Goal: Information Seeking & Learning: Learn about a topic

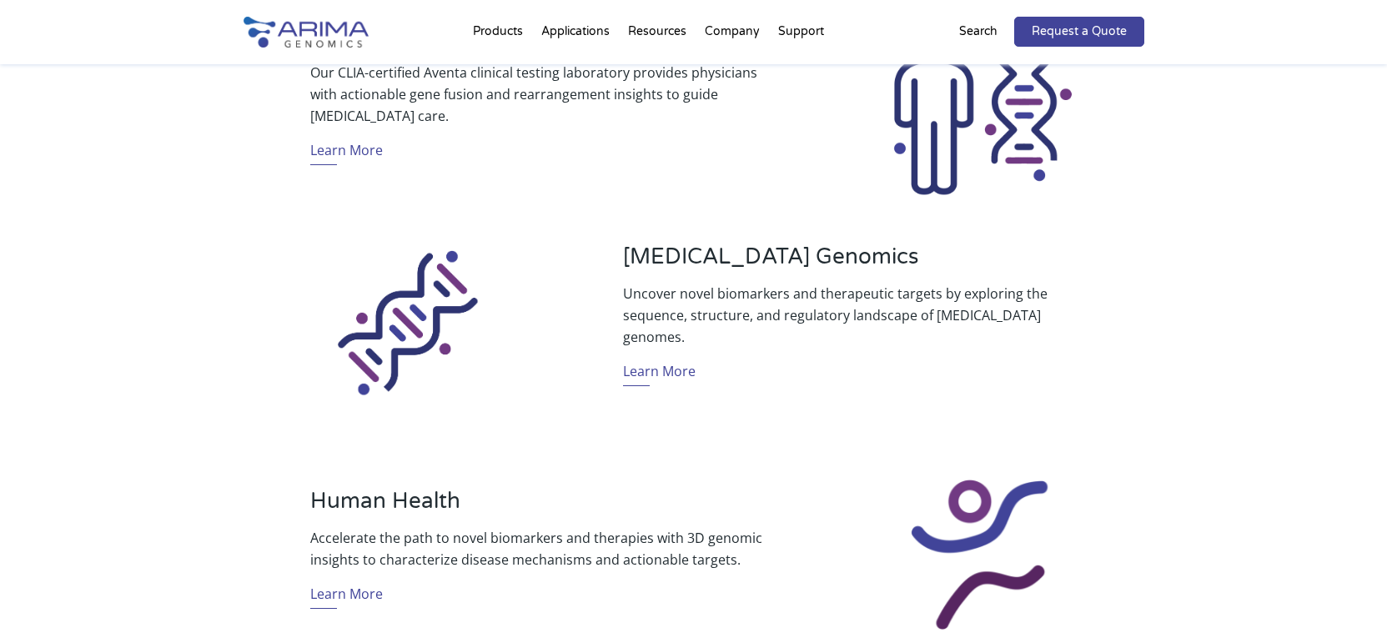
scroll to position [734, 0]
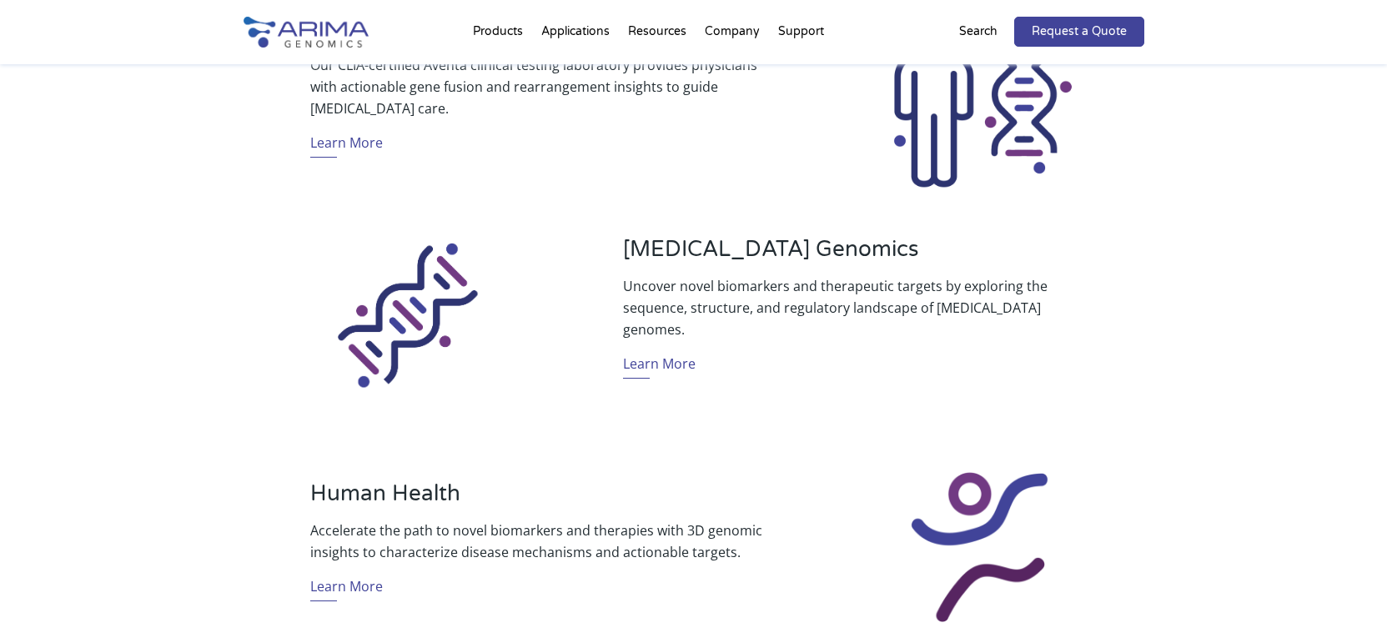
click at [736, 96] on link "About + Team" at bounding box center [795, 95] width 167 height 33
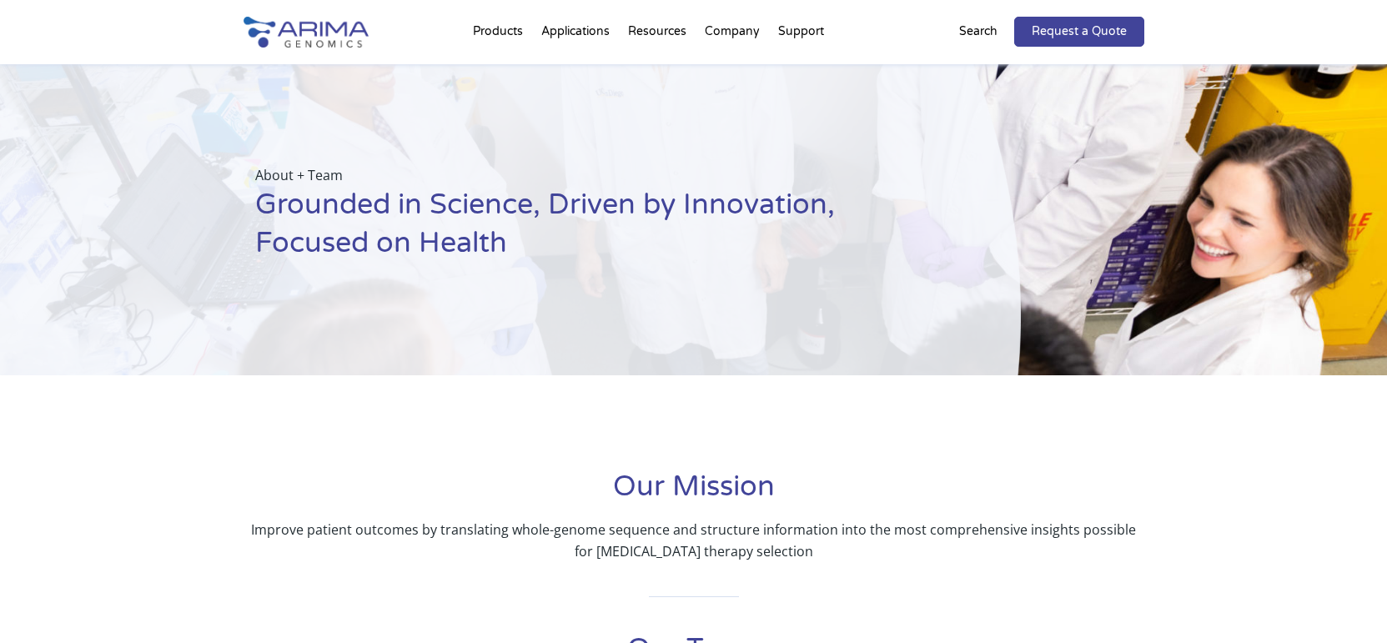
scroll to position [67, 0]
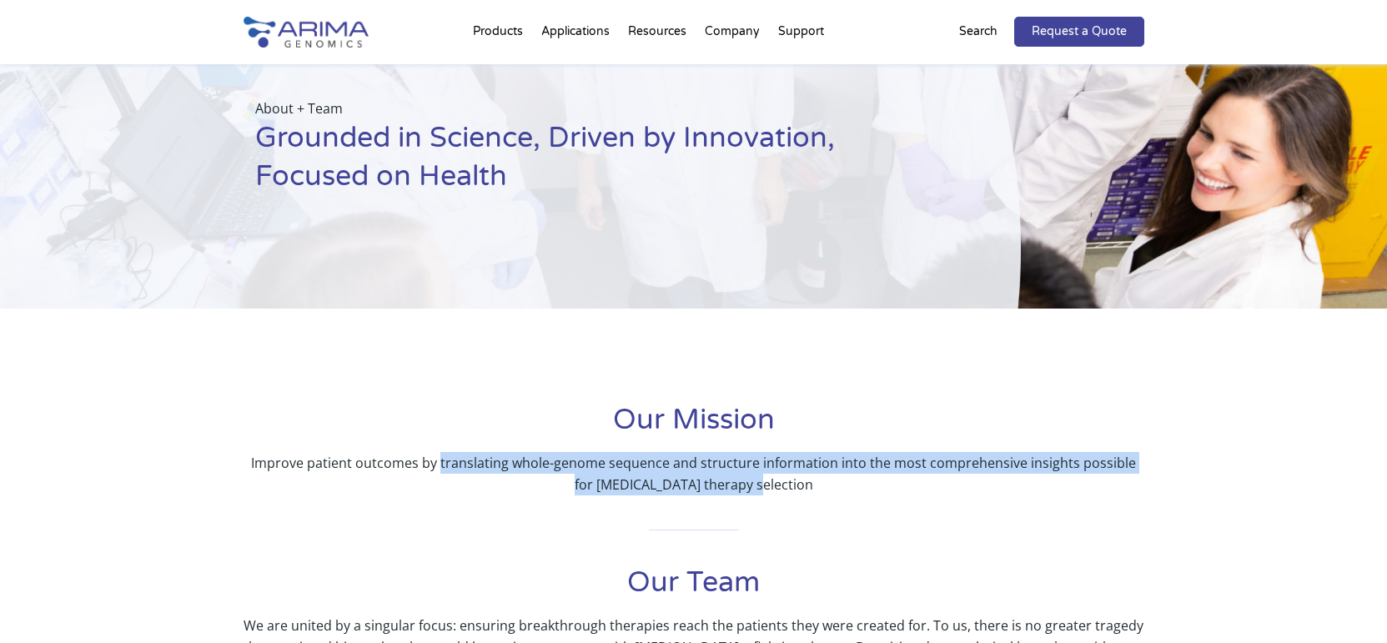
drag, startPoint x: 783, startPoint y: 484, endPoint x: 435, endPoint y: 455, distance: 349.8
click at [435, 455] on p "Improve patient outcomes by translating whole-genome sequence and structure inf…" at bounding box center [694, 473] width 901 height 43
copy p "translating whole-genome sequence and structure information into the most compr…"
click at [631, 88] on link "Research Products" at bounding box center [648, 93] width 116 height 28
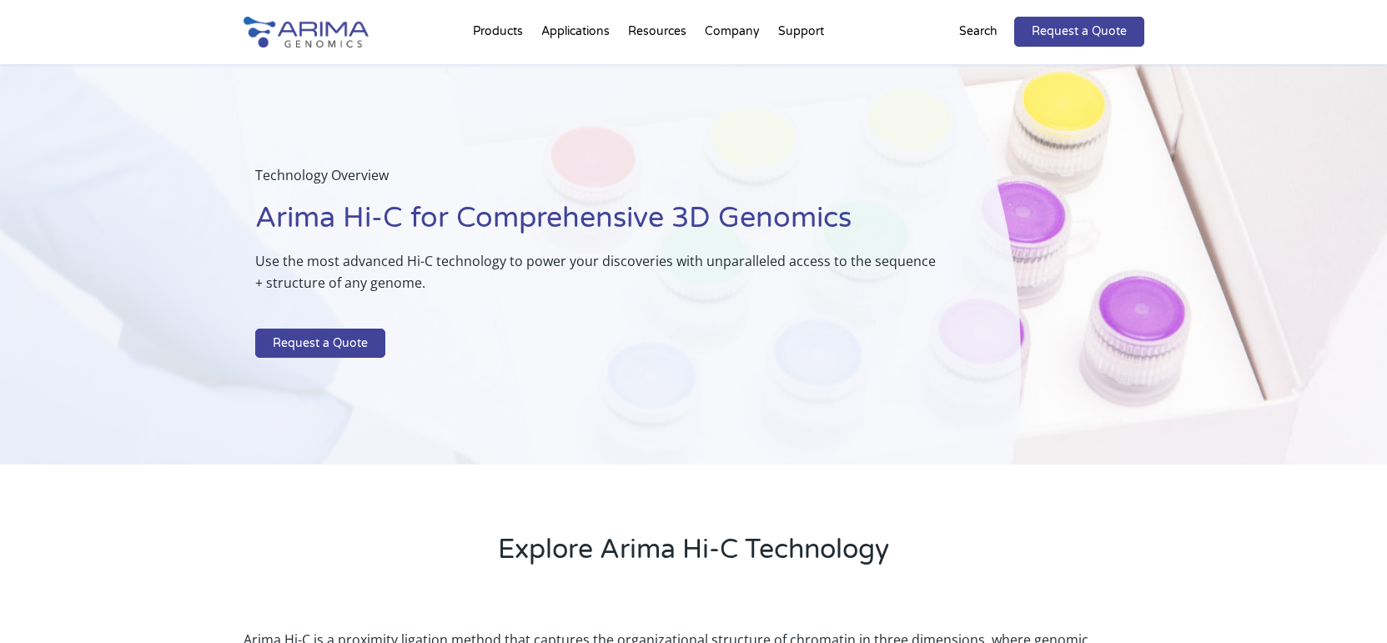
click at [475, 123] on link "Aventa FusionPlus" at bounding box center [498, 136] width 117 height 57
click at [731, 161] on link "Events" at bounding box center [795, 162] width 167 height 33
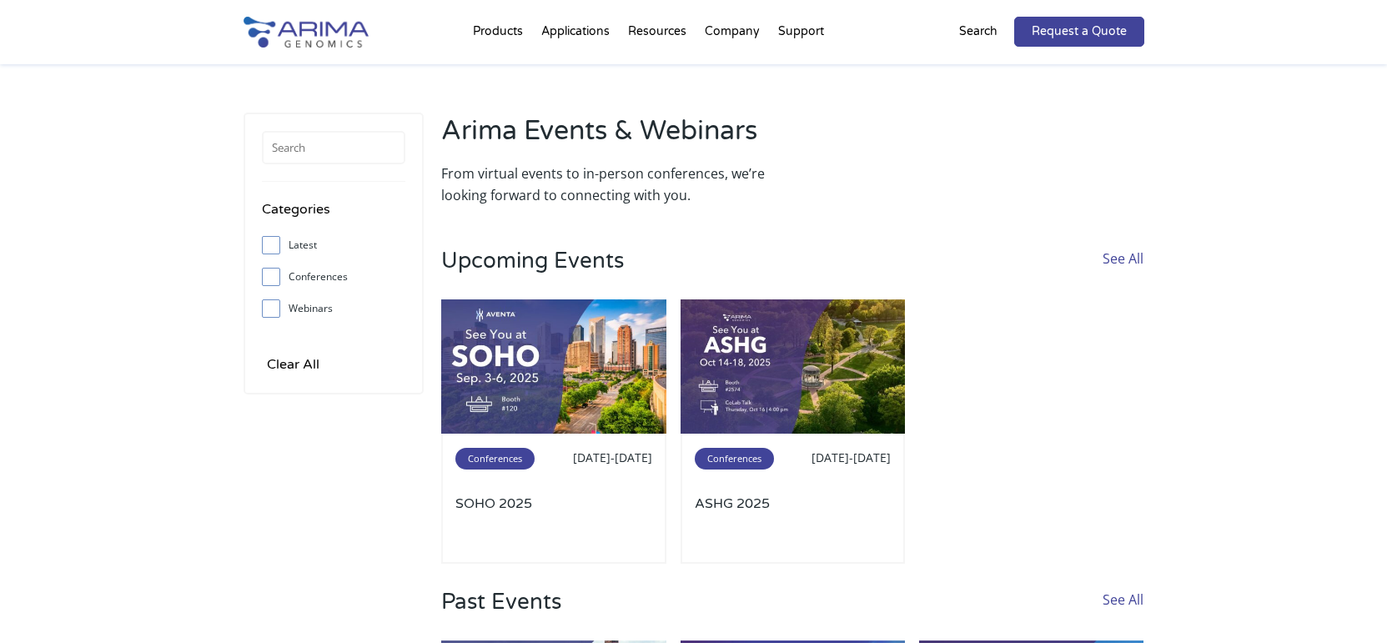
click at [736, 197] on link "Press + News" at bounding box center [795, 195] width 167 height 33
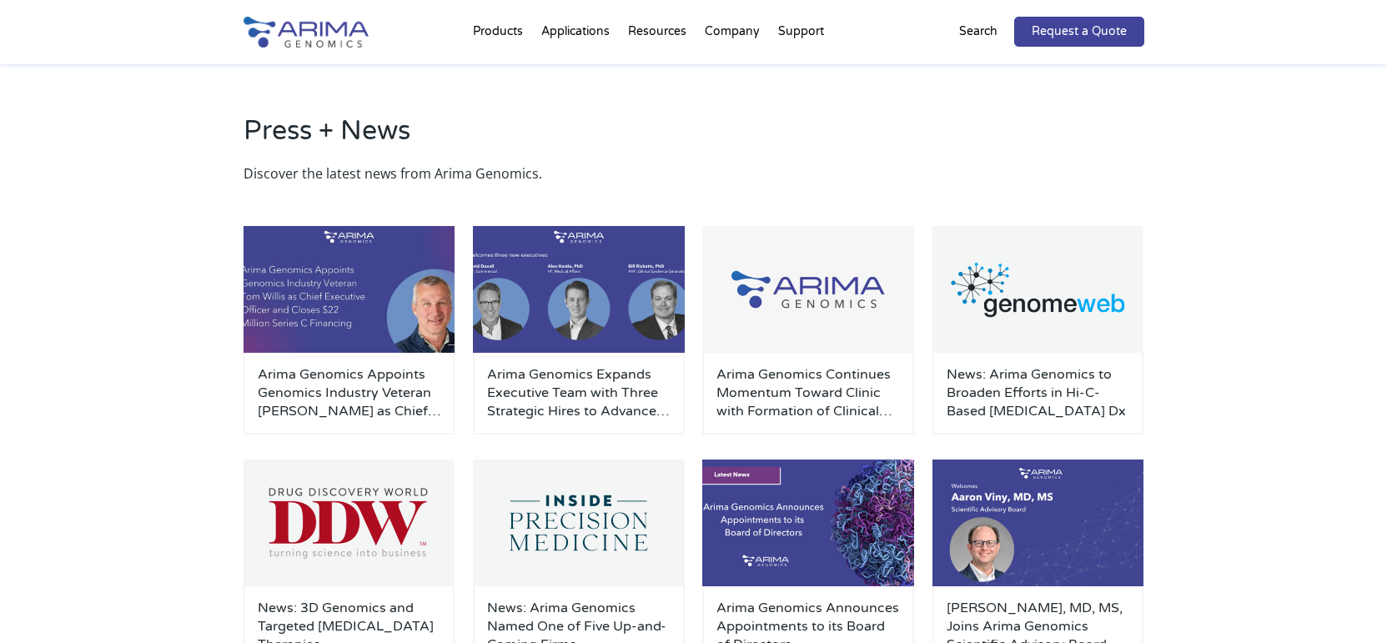
click at [588, 369] on h3 "Arima Genomics Expands Executive Team with Three Strategic Hires to Advance Cli…" at bounding box center [578, 392] width 183 height 55
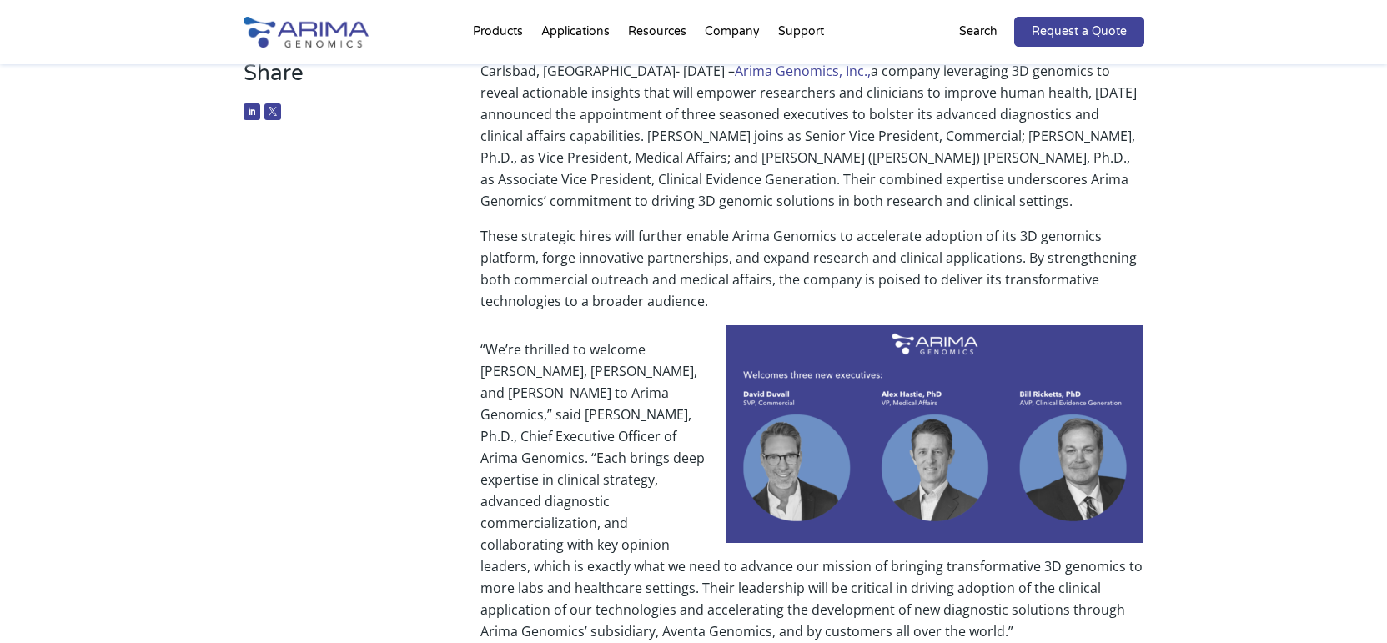
scroll to position [267, 0]
